Goal: Information Seeking & Learning: Understand process/instructions

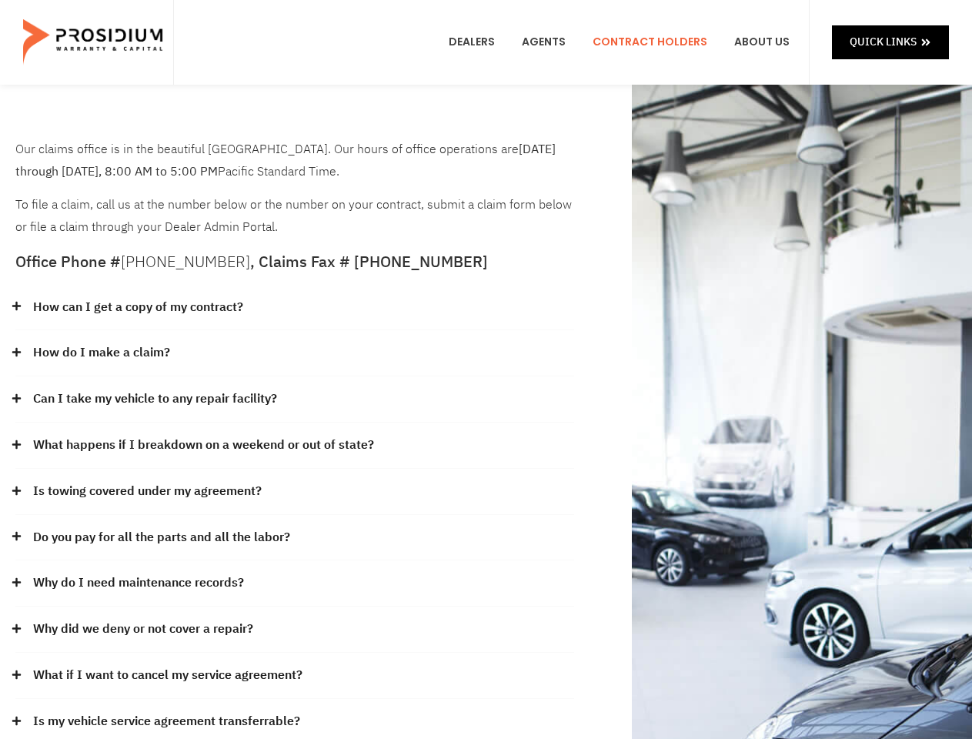
click at [486, 369] on div "How do I make a claim?" at bounding box center [294, 353] width 559 height 46
click at [295, 308] on div "How can I get a copy of my contract?" at bounding box center [294, 308] width 559 height 46
click at [137, 307] on link "How can I get a copy of my contract?" at bounding box center [138, 307] width 210 height 22
click at [295, 353] on div "How do I make a claim?" at bounding box center [294, 353] width 559 height 46
click at [101, 352] on link "How do I make a claim?" at bounding box center [101, 353] width 137 height 22
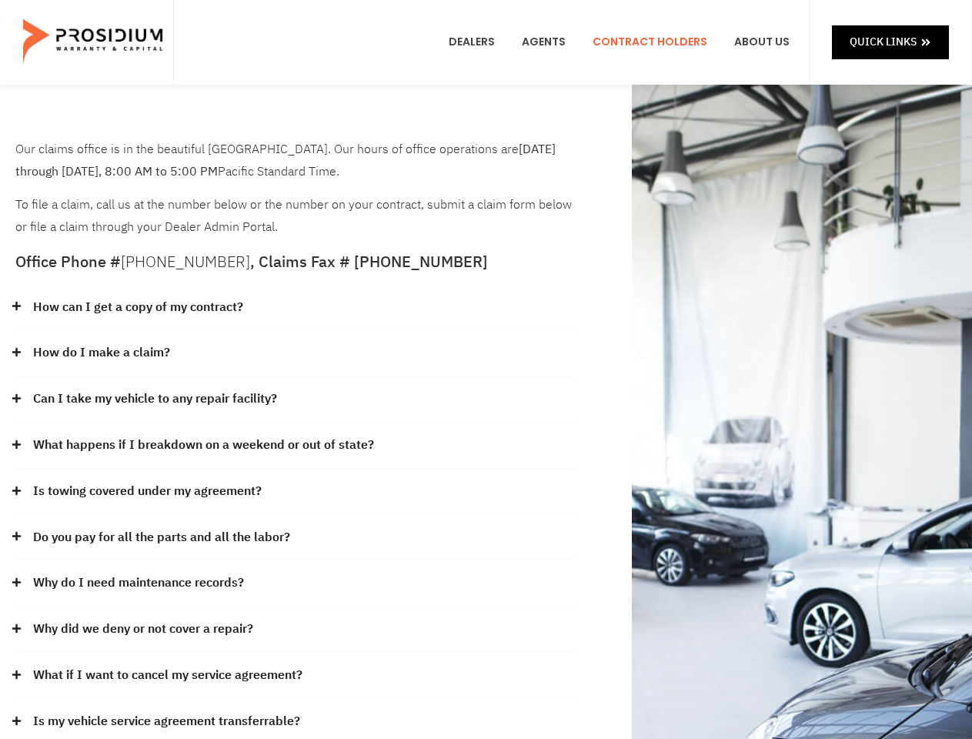
click at [295, 399] on div "Can I take my vehicle to any repair facility?" at bounding box center [294, 399] width 559 height 46
click at [155, 399] on link "Can I take my vehicle to any repair facility?" at bounding box center [155, 399] width 244 height 22
click at [295, 446] on link "What happens if I breakdown on a weekend or out of state?" at bounding box center [203, 445] width 341 height 22
click at [202, 445] on link "What happens if I breakdown on a weekend or out of state?" at bounding box center [203, 445] width 341 height 22
click at [295, 492] on div "Is towing covered under my agreement?" at bounding box center [294, 492] width 559 height 46
